Goal: Task Accomplishment & Management: Complete application form

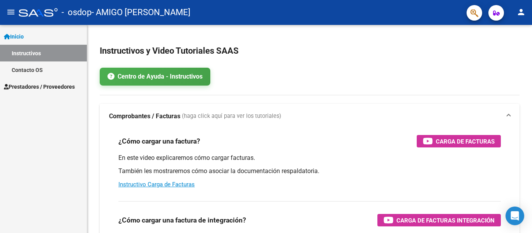
click at [55, 56] on link "Instructivos" at bounding box center [43, 53] width 87 height 17
click at [53, 90] on span "Prestadores / Proveedores" at bounding box center [39, 87] width 71 height 9
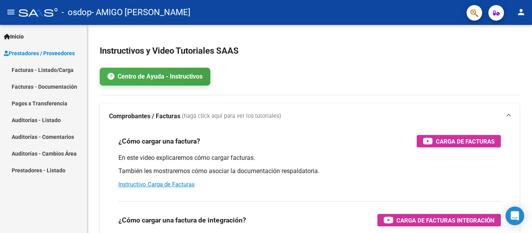
click at [51, 71] on link "Facturas - Listado/Carga" at bounding box center [43, 70] width 87 height 17
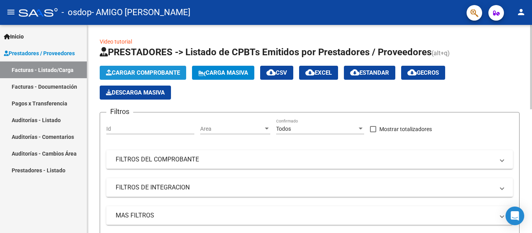
click at [173, 71] on span "Cargar Comprobante" at bounding box center [143, 72] width 74 height 7
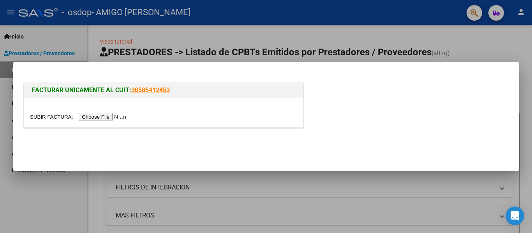
click at [347, 33] on div at bounding box center [266, 116] width 532 height 233
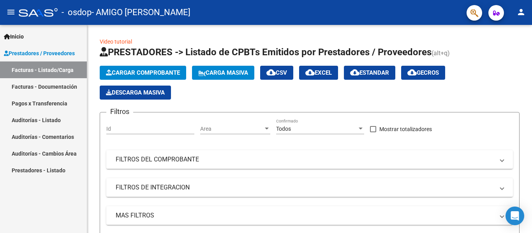
click at [59, 72] on link "Facturas - Listado/Carga" at bounding box center [43, 70] width 87 height 17
click at [125, 69] on span "Cargar Comprobante" at bounding box center [143, 72] width 74 height 7
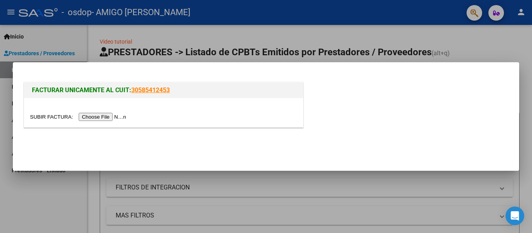
click at [114, 116] on input "file" at bounding box center [79, 117] width 99 height 8
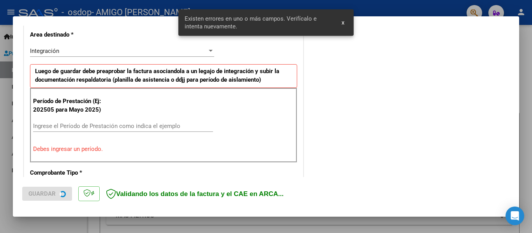
scroll to position [181, 0]
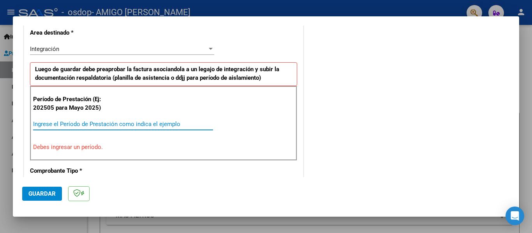
click at [76, 123] on input "Ingrese el Período de Prestación como indica el ejemplo" at bounding box center [123, 124] width 180 height 7
type input "-1"
click at [48, 124] on input "Ingrese el Período de Prestación como indica el ejemplo" at bounding box center [123, 124] width 180 height 7
click at [33, 123] on input "2506" at bounding box center [123, 124] width 180 height 7
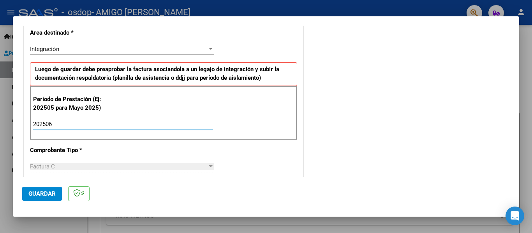
type input "202506"
click at [40, 194] on span "Guardar" at bounding box center [41, 193] width 27 height 7
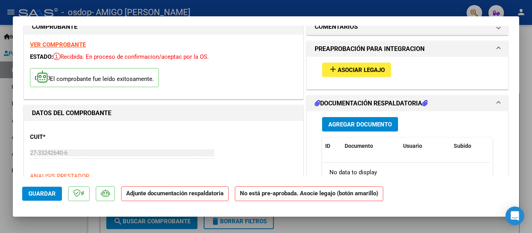
scroll to position [27, 0]
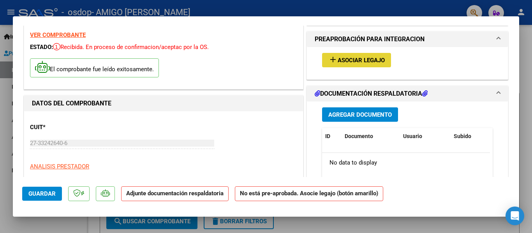
click at [366, 61] on span "Asociar Legajo" at bounding box center [361, 60] width 47 height 7
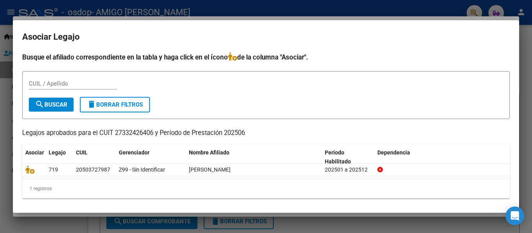
scroll to position [2, 0]
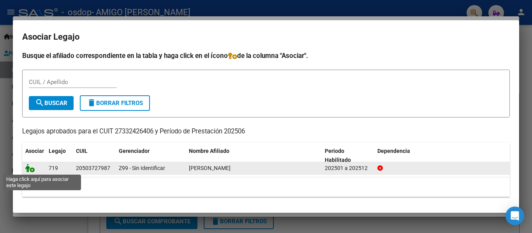
click at [28, 169] on icon at bounding box center [29, 168] width 9 height 9
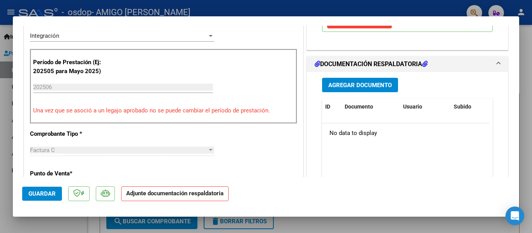
scroll to position [213, 0]
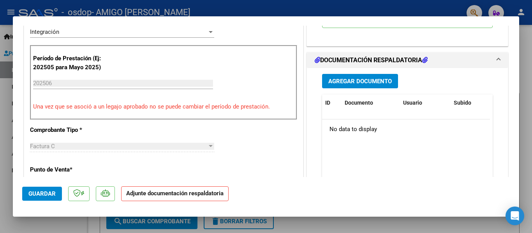
click at [375, 85] on span "Agregar Documento" at bounding box center [359, 81] width 63 height 7
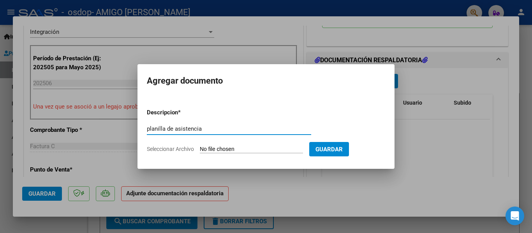
type input "planilla de asistencia"
click at [238, 149] on input "Seleccionar Archivo" at bounding box center [251, 149] width 103 height 7
type input "C:\fakepath\WhatsApp Image [DATE] 20.30.20.jpeg"
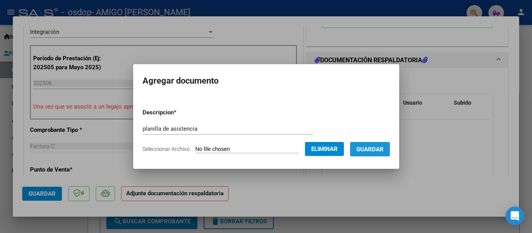
click at [370, 150] on span "Guardar" at bounding box center [369, 149] width 27 height 7
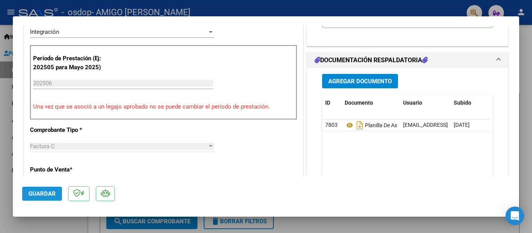
click at [55, 193] on span "Guardar" at bounding box center [41, 193] width 27 height 7
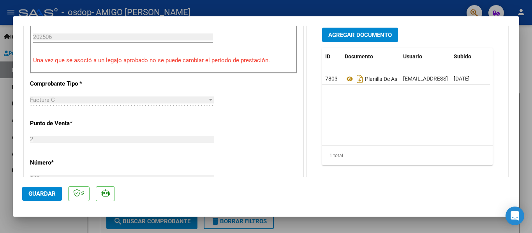
scroll to position [261, 0]
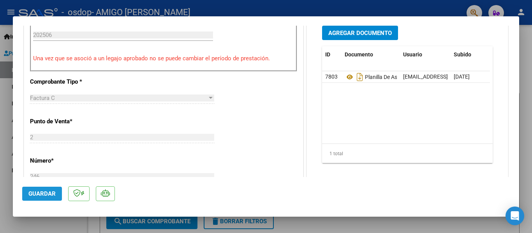
click at [36, 191] on span "Guardar" at bounding box center [41, 193] width 27 height 7
